Goal: Find contact information: Find contact information

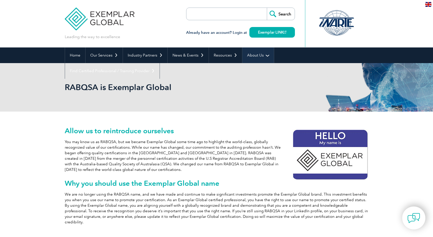
click at [248, 56] on link "About Us" at bounding box center [258, 56] width 32 height 16
click at [257, 57] on link "About Us" at bounding box center [258, 56] width 32 height 16
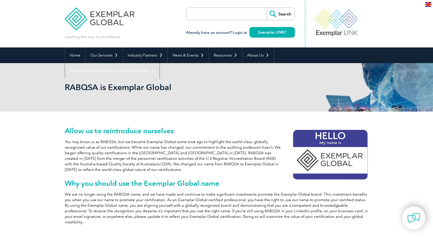
click at [0, 0] on link "Contact Us" at bounding box center [0, 0] width 0 height 0
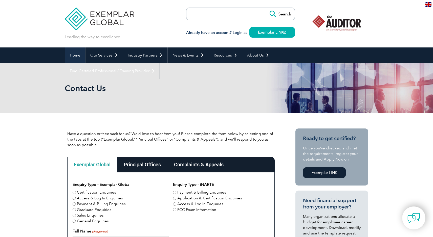
click at [72, 56] on link "Home" at bounding box center [75, 56] width 20 height 16
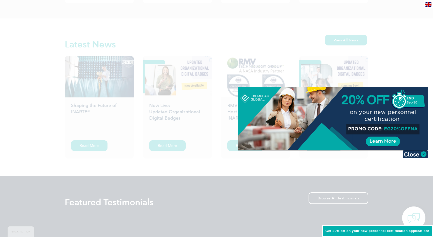
scroll to position [851, 0]
